Goal: Task Accomplishment & Management: Use online tool/utility

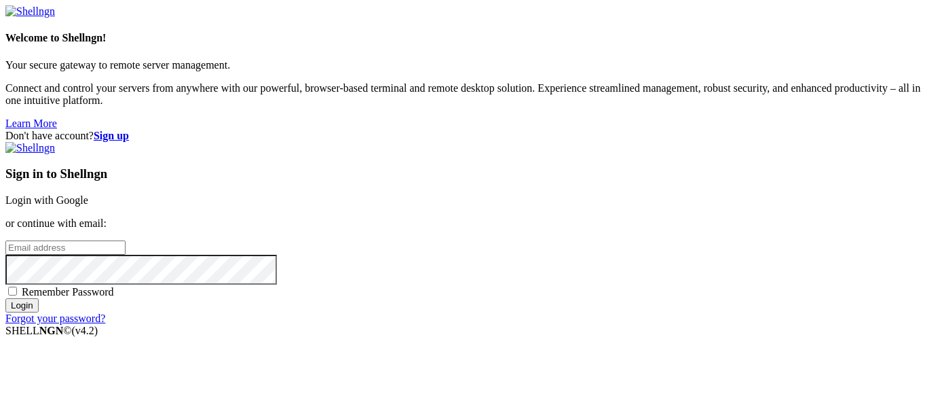
click at [88, 194] on link "Login with Google" at bounding box center [46, 200] width 83 height 12
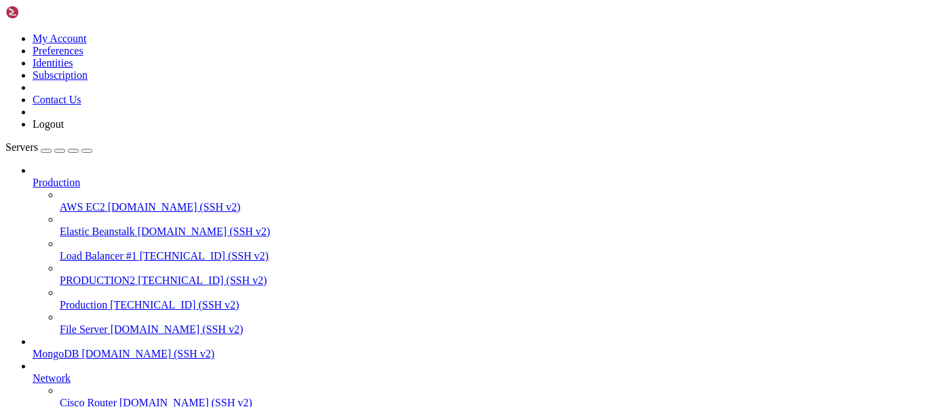
click at [138, 274] on span "[TECHNICAL_ID] (SSH v2)" at bounding box center [202, 280] width 129 height 12
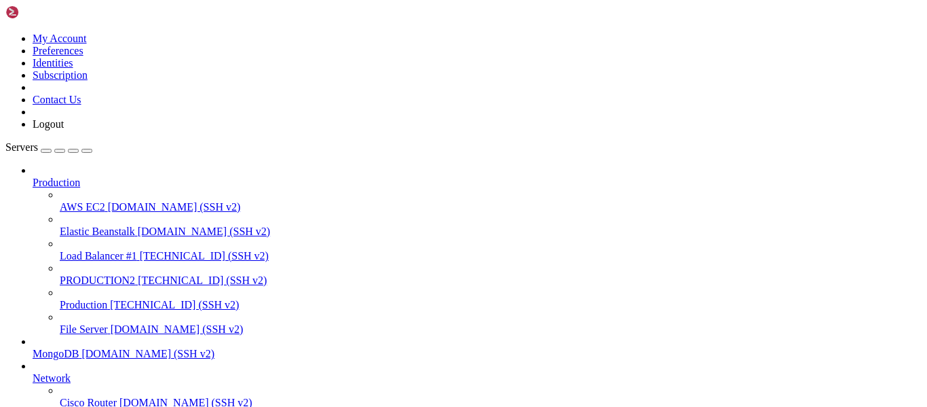
scroll to position [1784, 0]
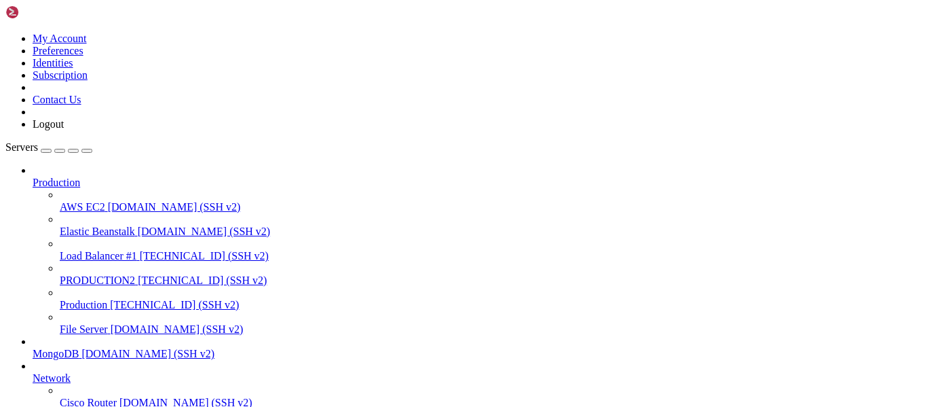
scroll to position [2774, 0]
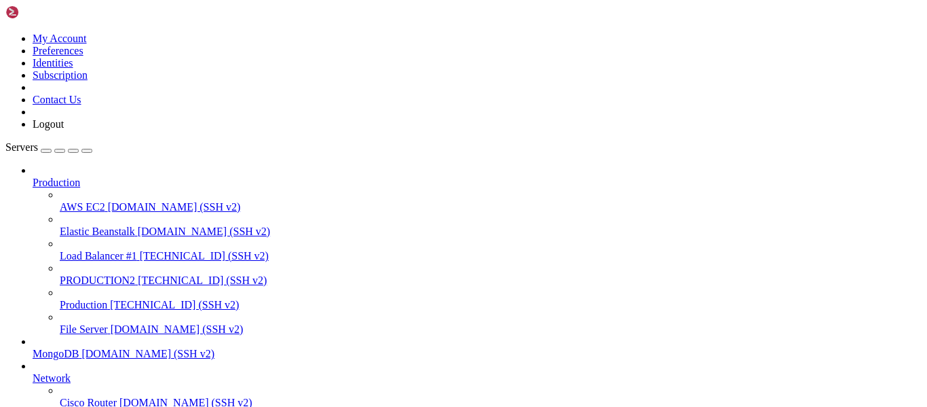
drag, startPoint x: 284, startPoint y: 961, endPoint x: -5, endPoint y: 773, distance: 345.3
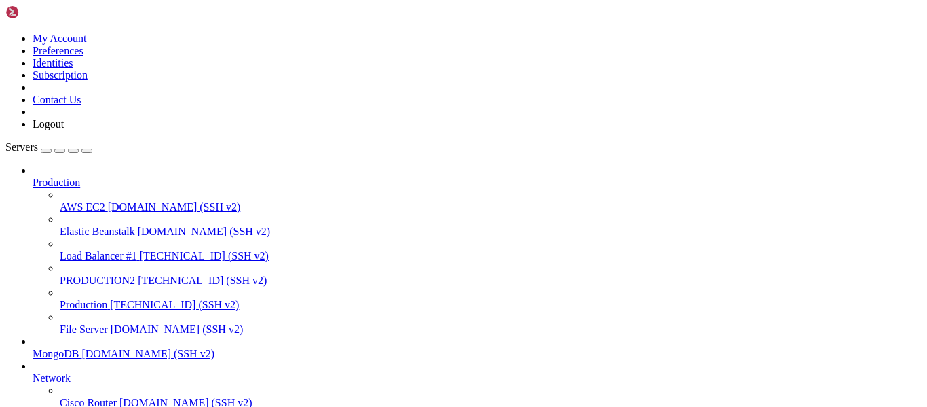
scroll to position [9372, 0]
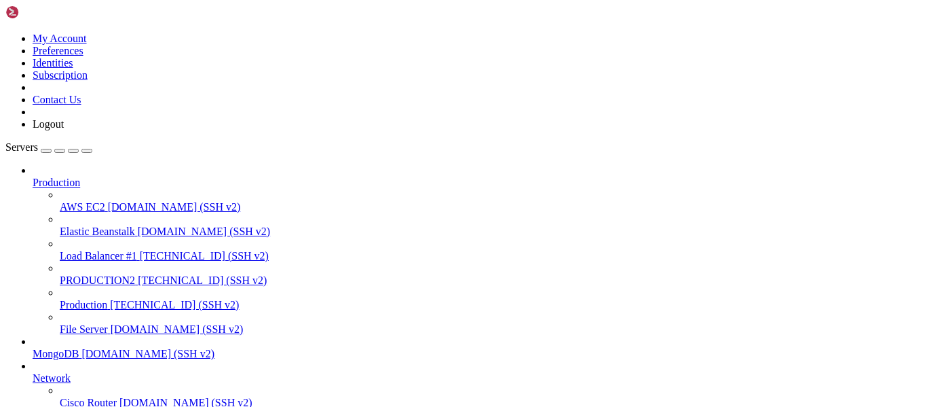
scroll to position [9837, 0]
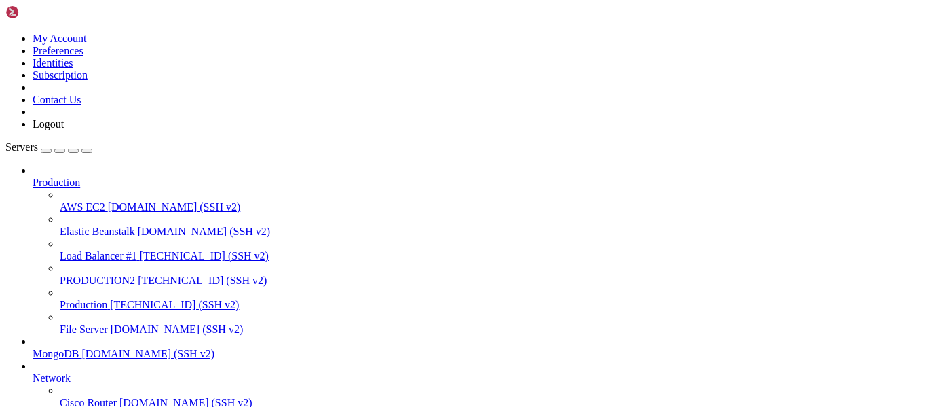
scroll to position [10264, 0]
